Goal: Task Accomplishment & Management: Manage account settings

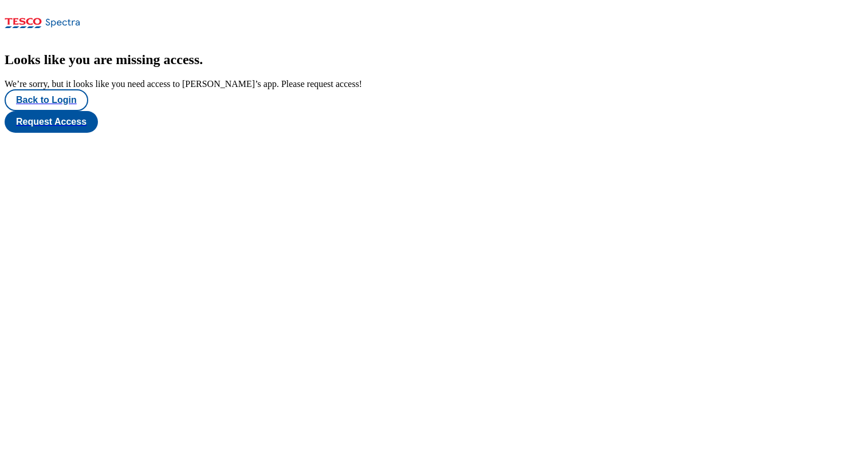
click at [78, 89] on div "Looks like you are missing access . We’re sorry, but it looks like you need acc…" at bounding box center [433, 70] width 857 height 37
click at [70, 111] on button "Back to Login" at bounding box center [47, 100] width 84 height 22
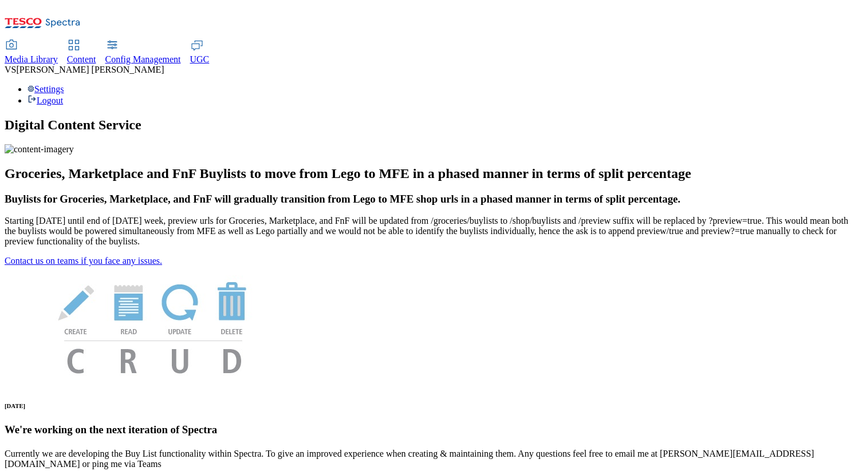
click at [826, 84] on div "Settings Logout" at bounding box center [433, 95] width 857 height 22
click at [64, 84] on link "Settings" at bounding box center [45, 89] width 37 height 10
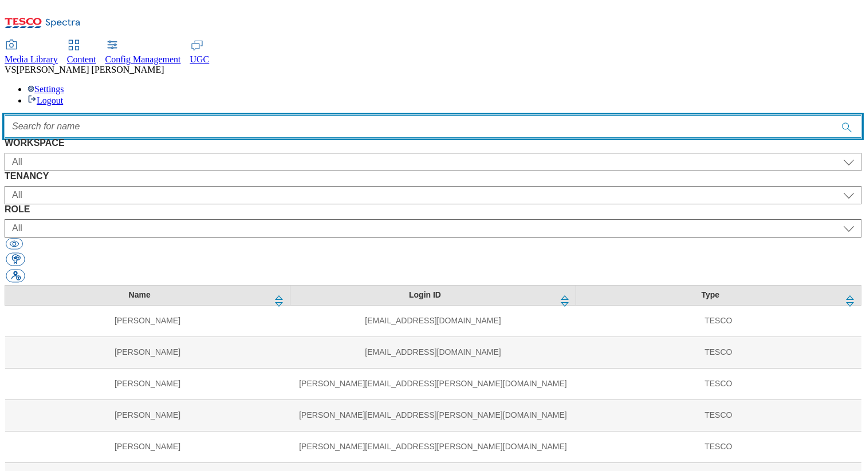
click at [313, 115] on input "Accessible label text" at bounding box center [433, 126] width 857 height 23
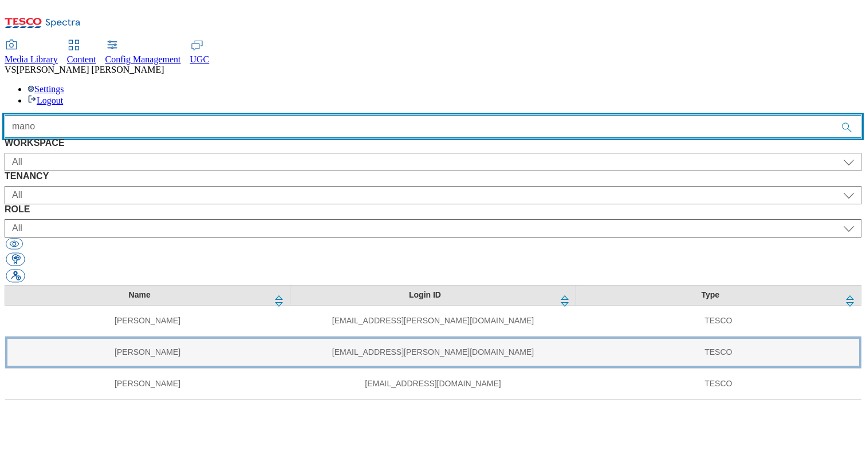
type input "mano"
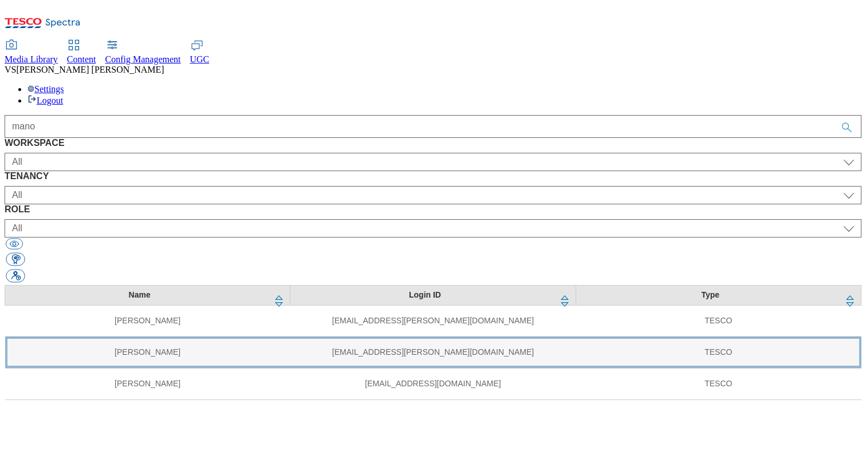
click at [177, 337] on td "[PERSON_NAME]" at bounding box center [147, 352] width 285 height 31
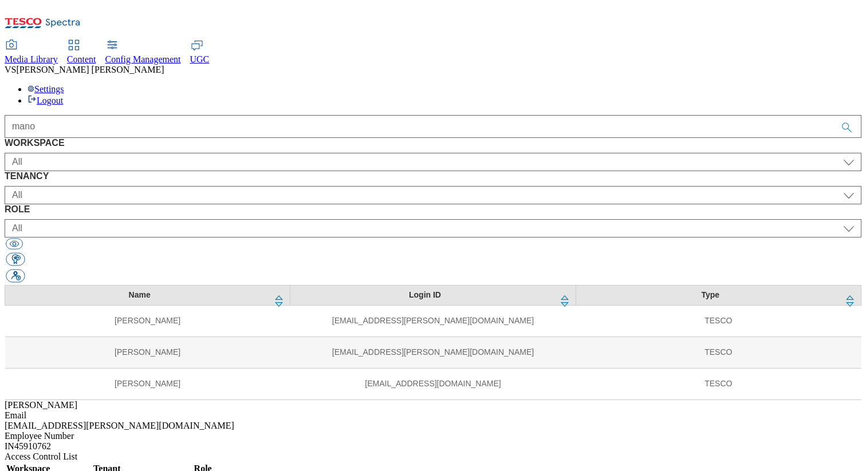
select select "Content"
select select "ghs-[GEOGRAPHIC_DATA]"
select select "buylist_senior_editor"
select select "Content"
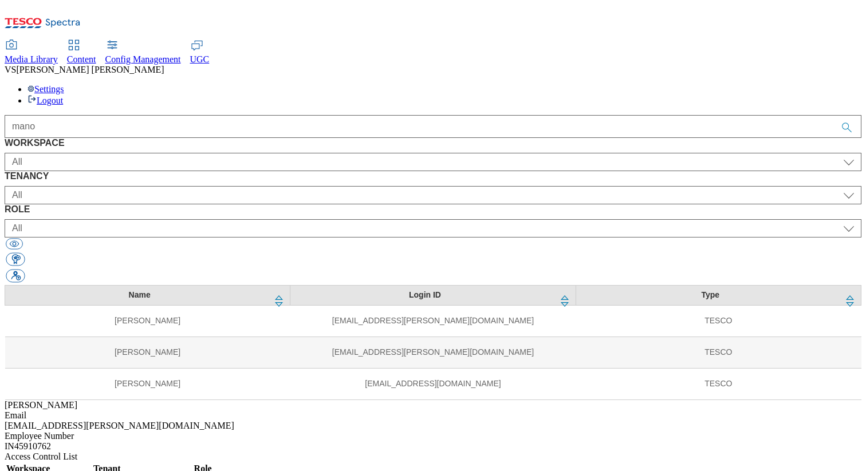
select select "ghs-roi"
select select "buylist_senior_editor"
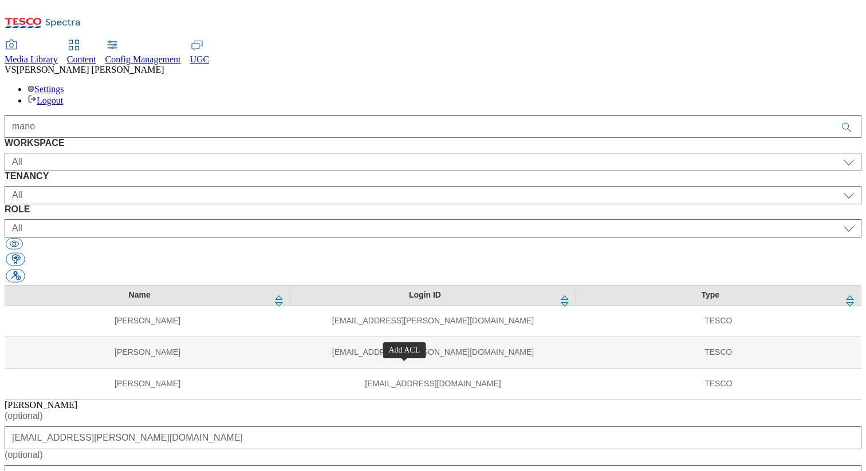
select select "Content"
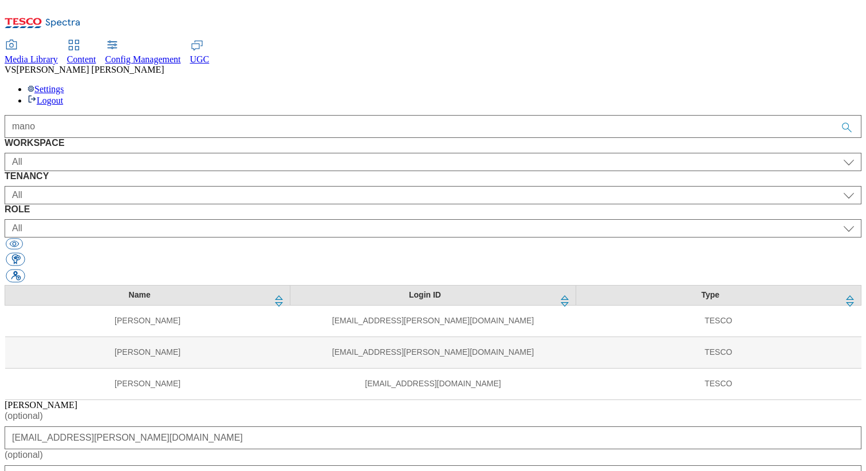
select select "Content"
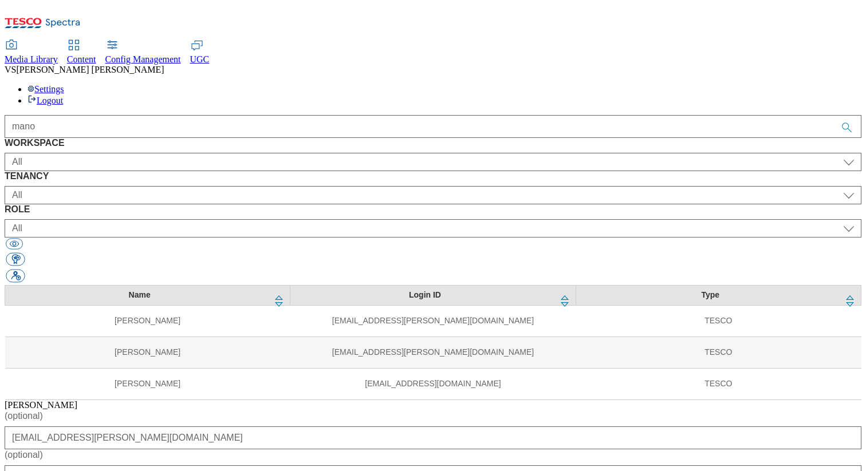
select select "Content"
select select "ighs-cz"
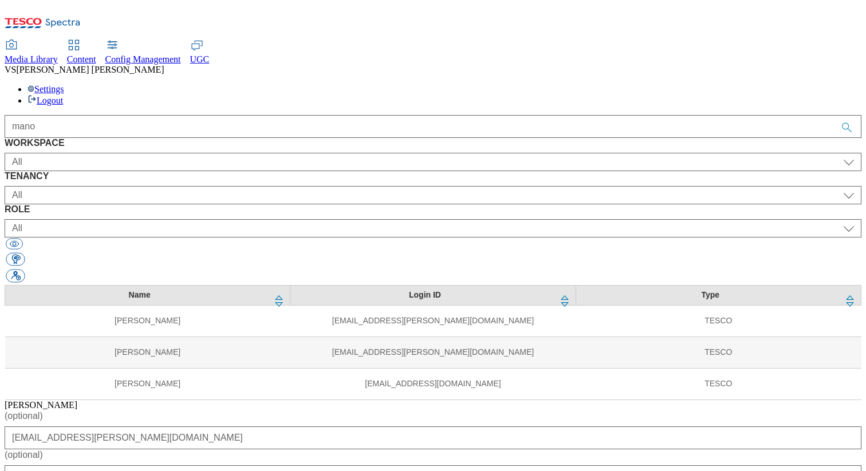
select select "ighs-hu"
select select "ighs-sk"
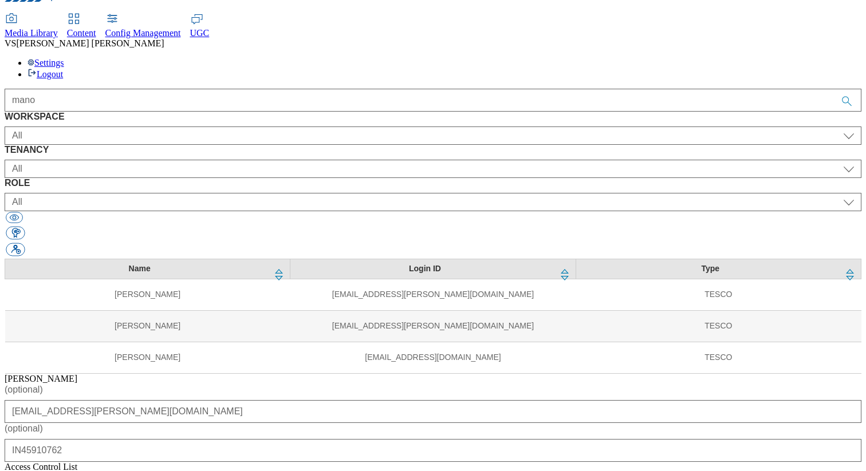
select select "buylist_senior_editor"
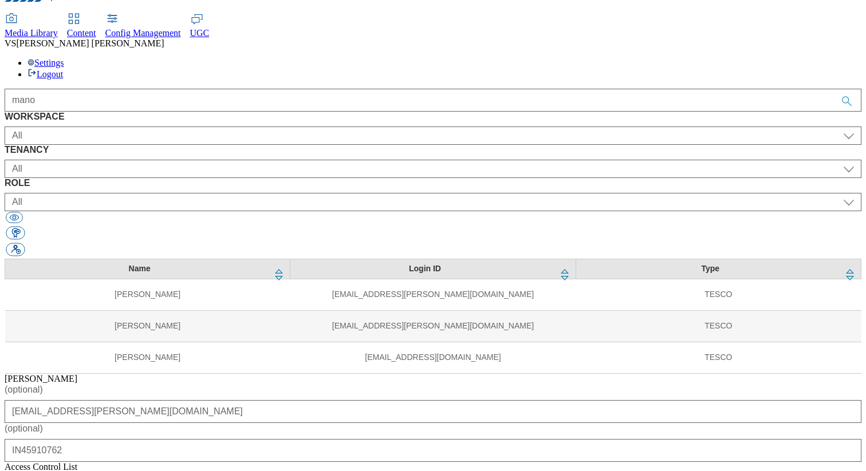
select select "buylist_senior_editor"
click at [515, 462] on div "Access Control List" at bounding box center [433, 467] width 857 height 10
